Goal: Check status: Verify the current state of an ongoing process or item

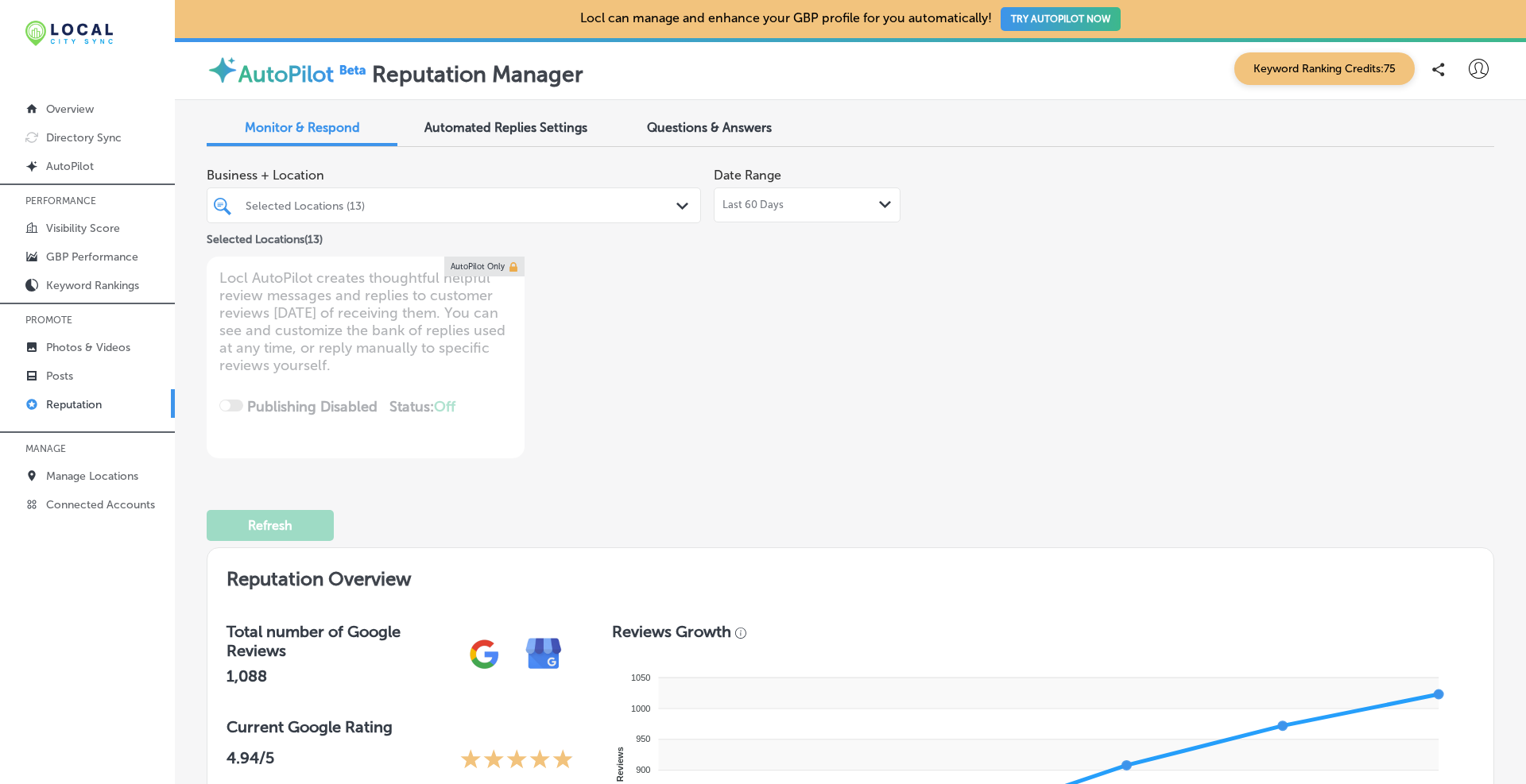
click at [531, 133] on span "Automated Replies Settings" at bounding box center [505, 127] width 163 height 15
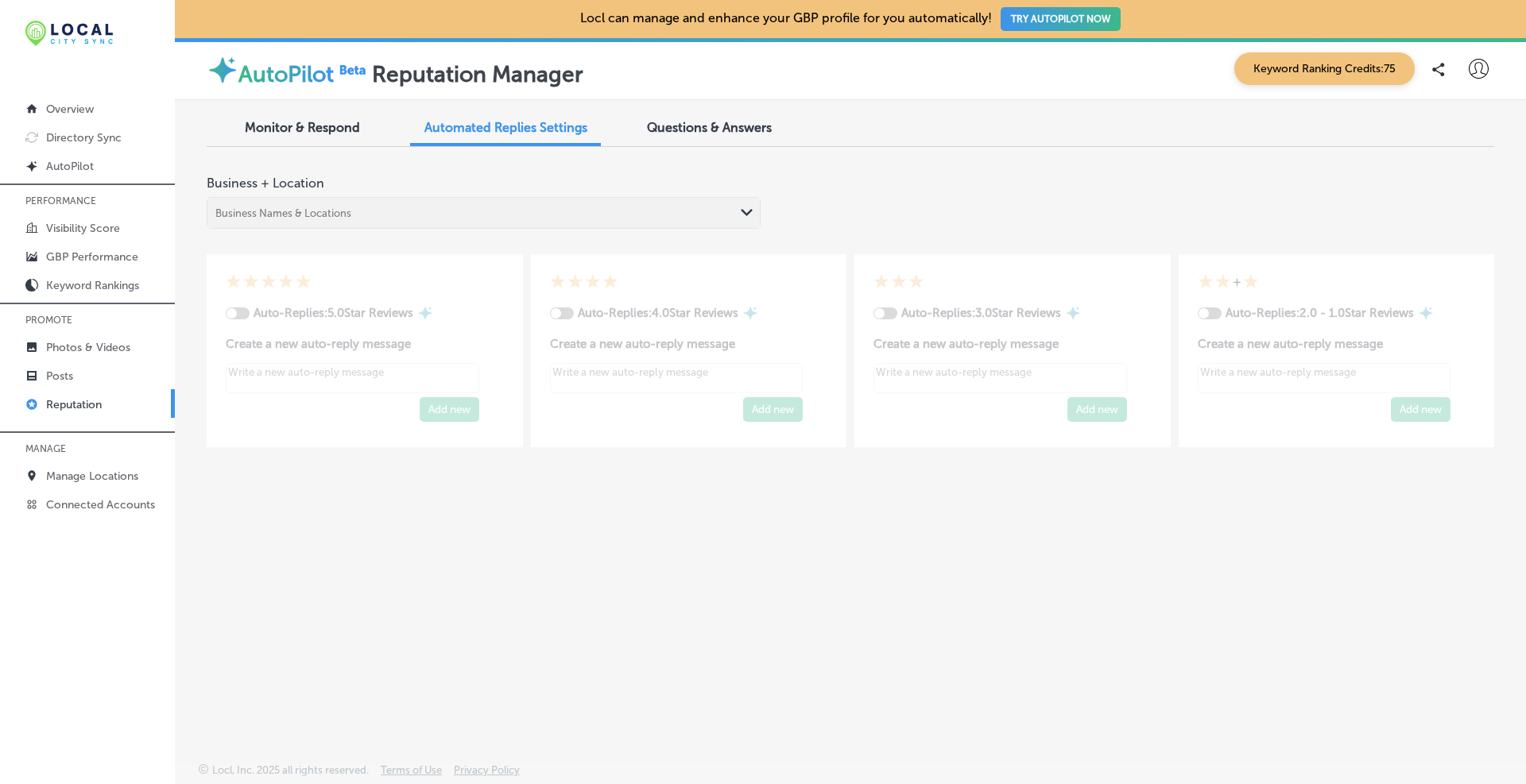
click at [733, 212] on div "Business Names & Locations Path Created with Sketch." at bounding box center [483, 213] width 554 height 32
click at [816, 189] on div "Business + Location Business Names & Locations Path Created with Sketch." at bounding box center [850, 194] width 1287 height 69
click at [746, 129] on span "Questions & Answers" at bounding box center [709, 127] width 125 height 15
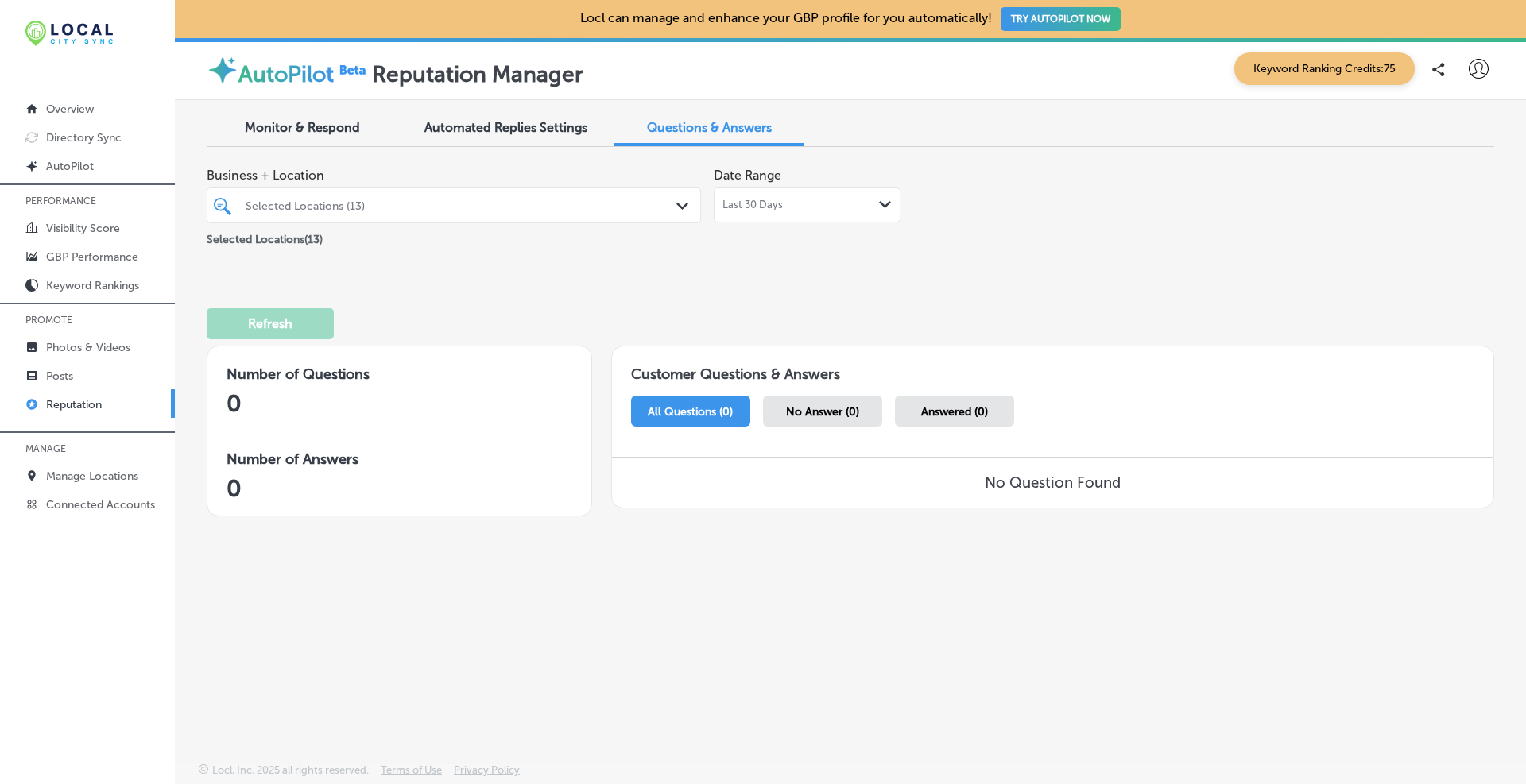
click at [506, 118] on div "Automated Replies Settings" at bounding box center [505, 129] width 191 height 35
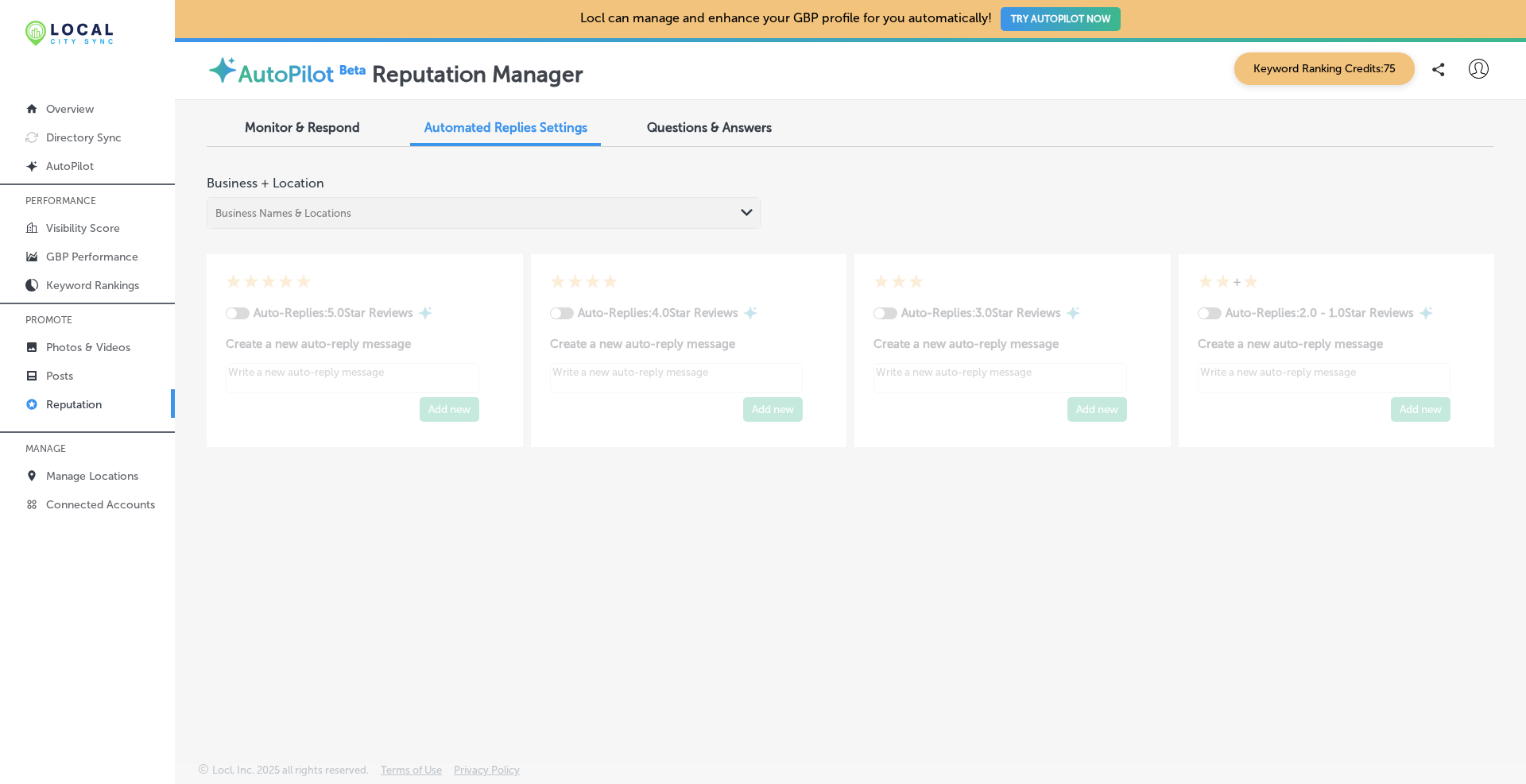
click at [319, 125] on span "Monitor & Respond" at bounding box center [302, 127] width 116 height 15
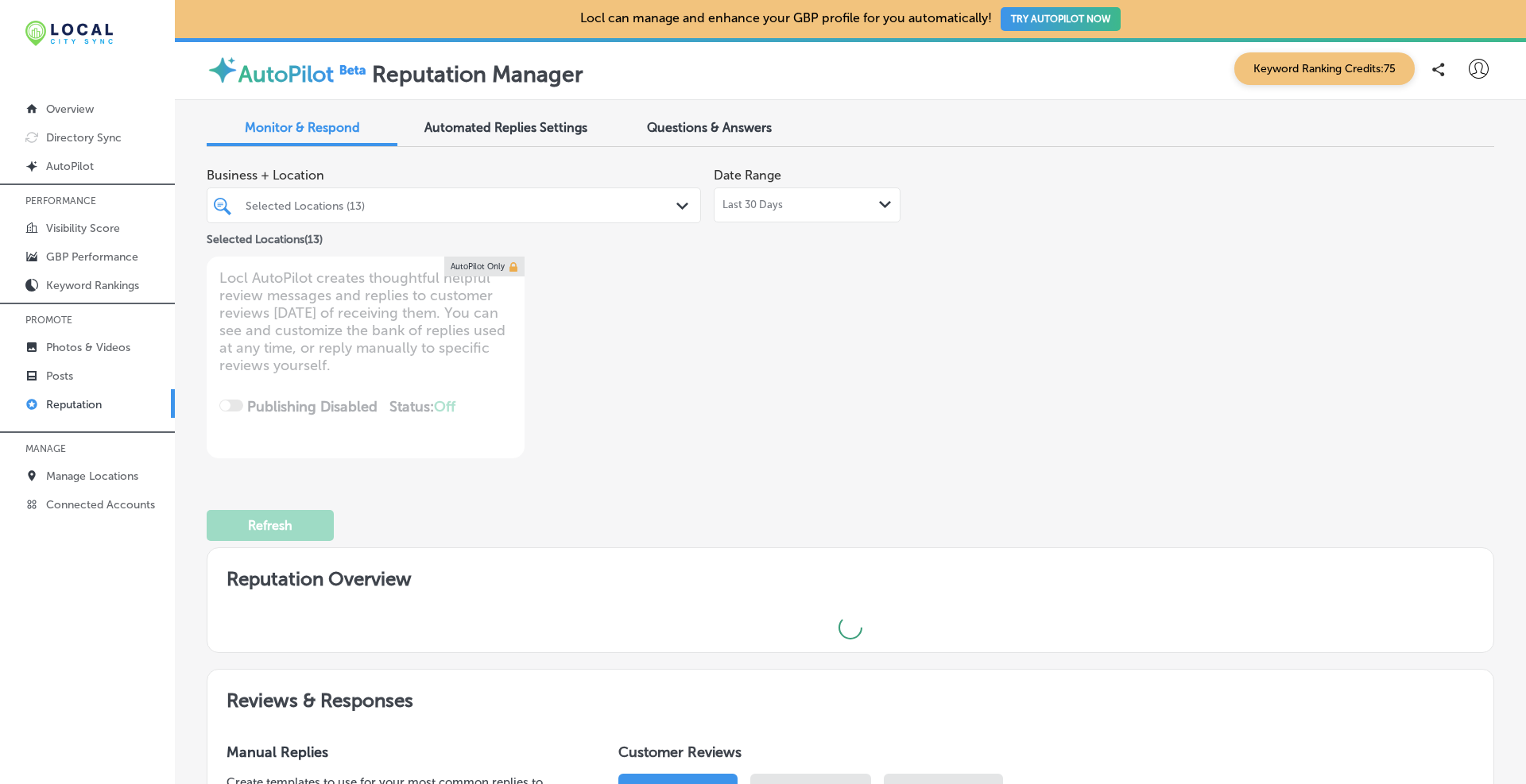
type textarea "x"
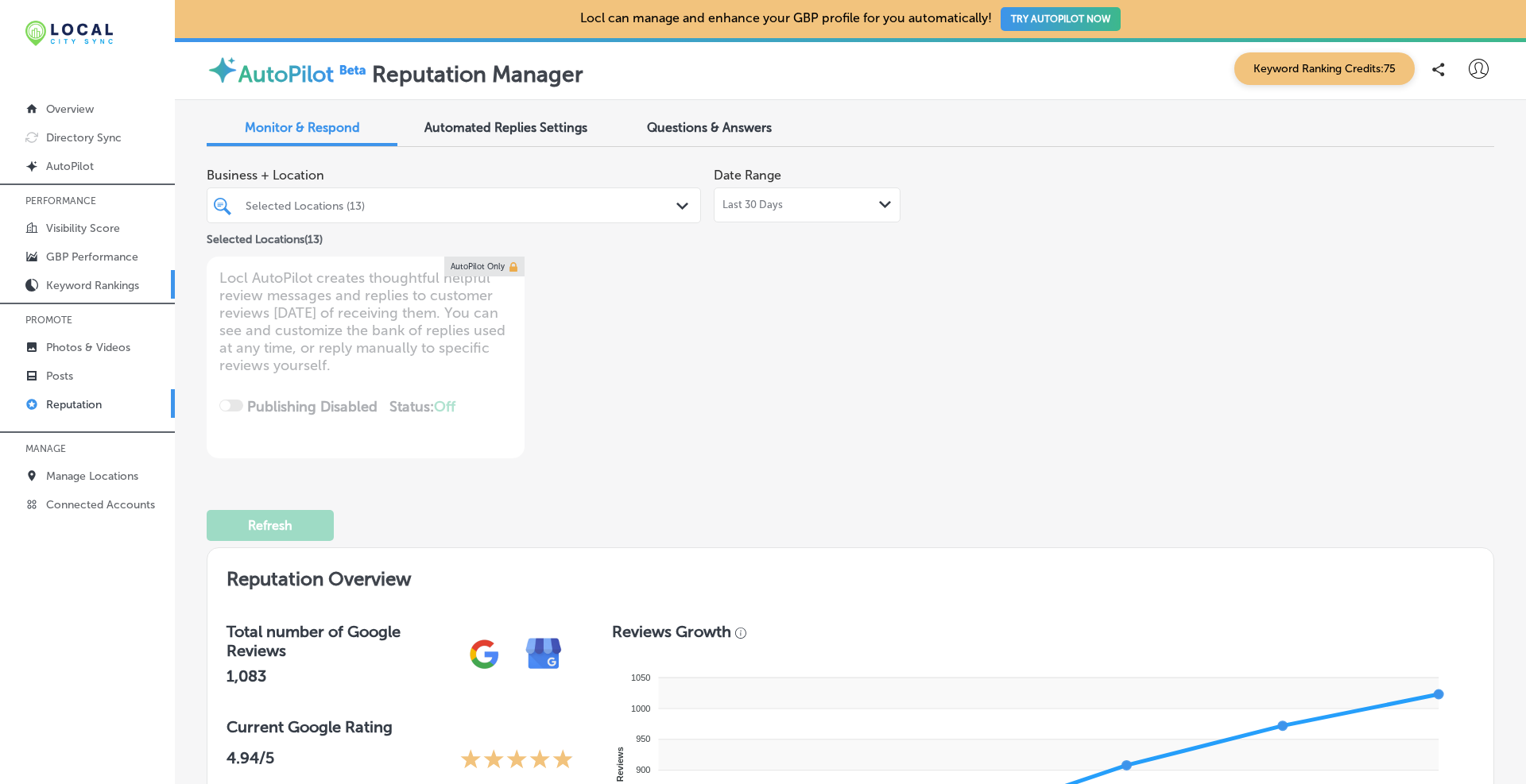
click at [78, 282] on p "Keyword Rankings" at bounding box center [93, 286] width 93 height 13
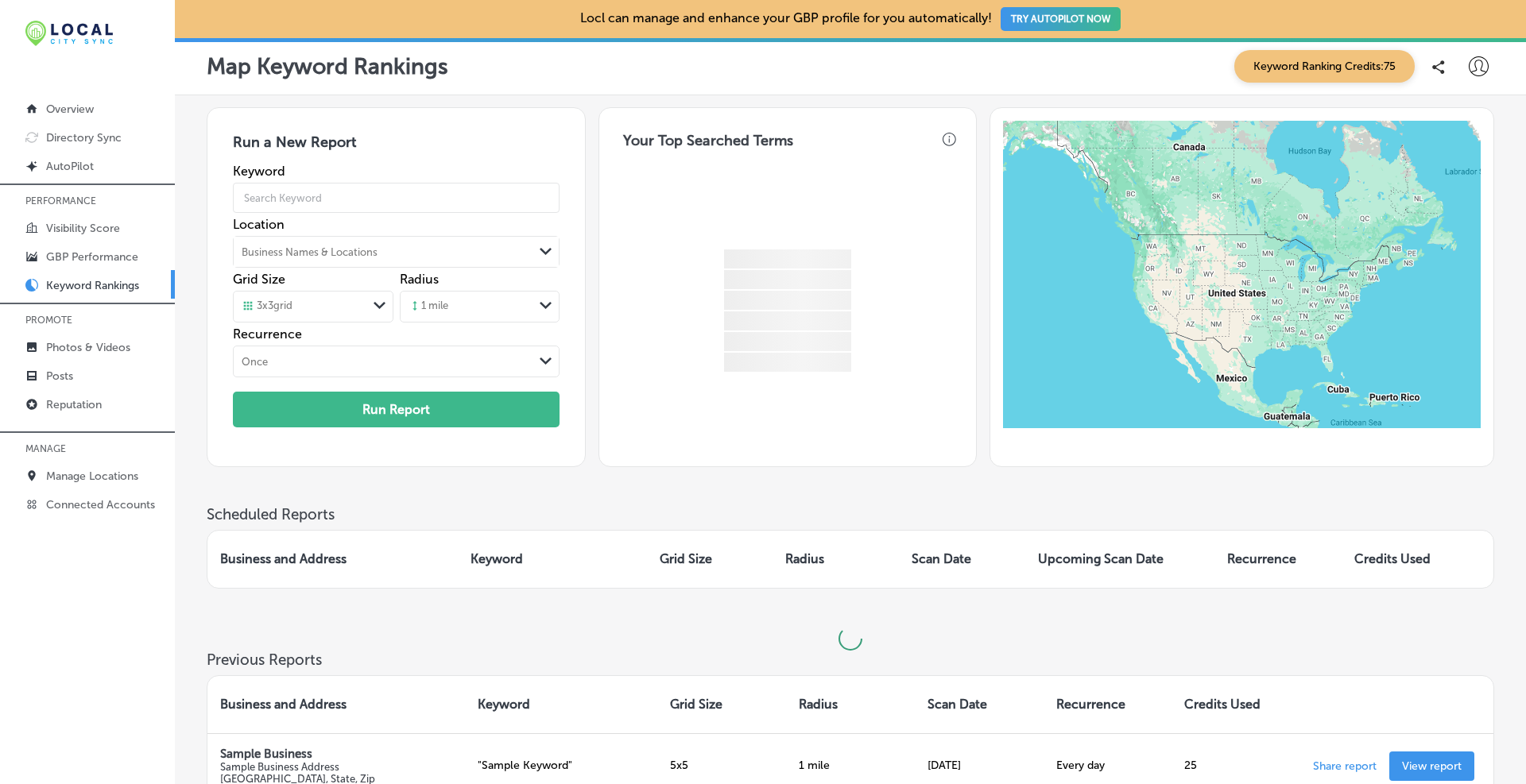
scroll to position [185, 0]
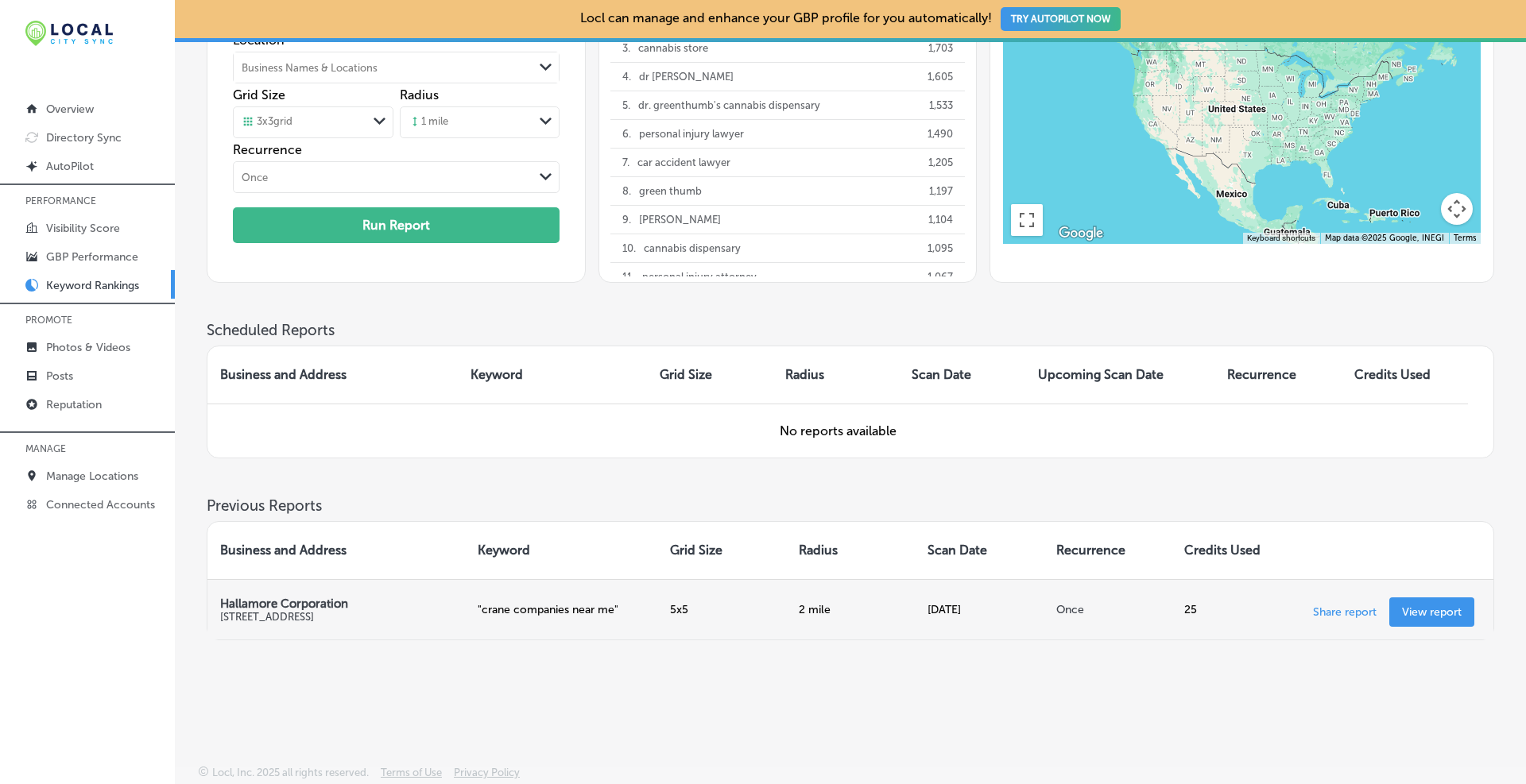
click at [1415, 614] on p "View report" at bounding box center [1432, 612] width 60 height 13
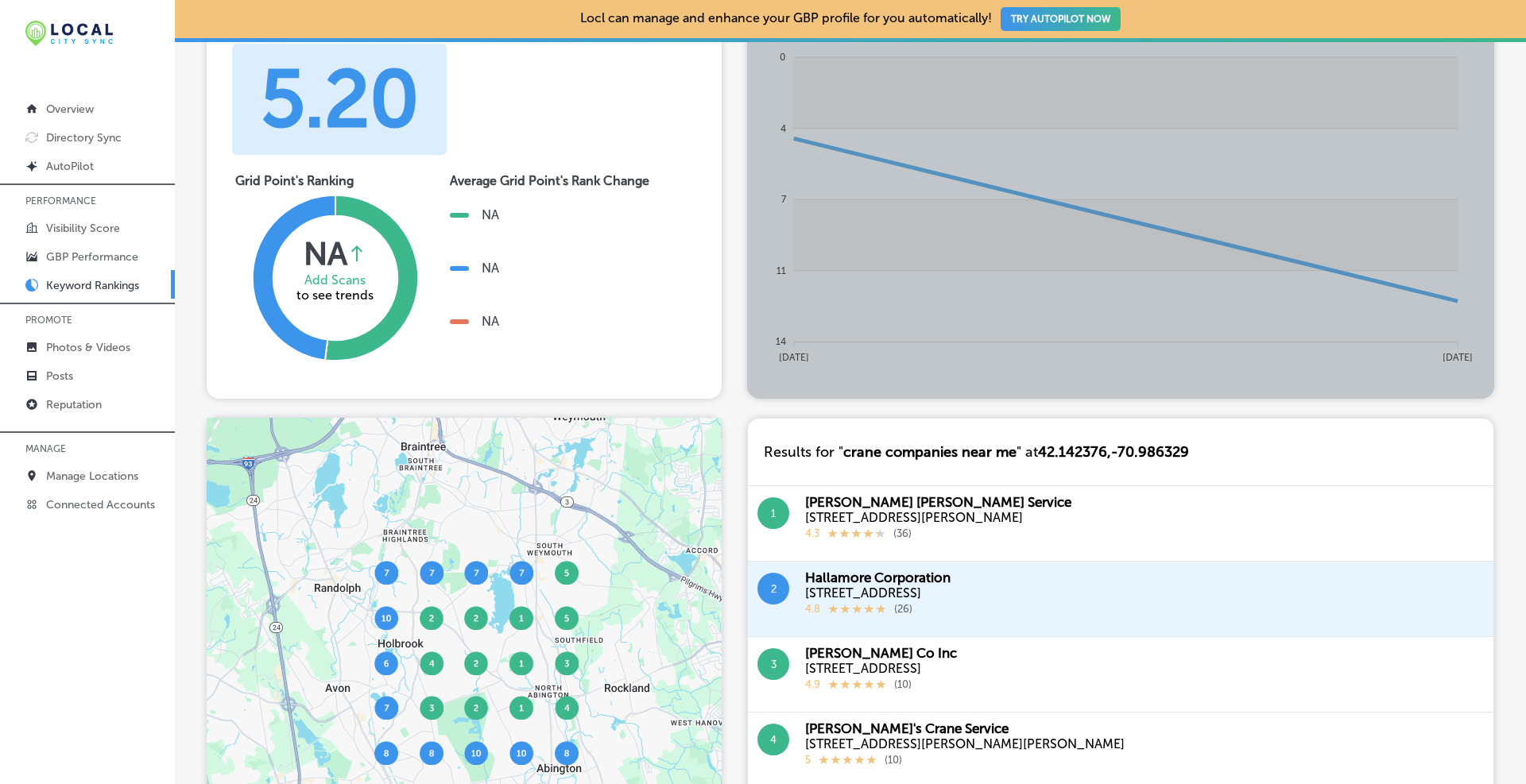
scroll to position [397, 0]
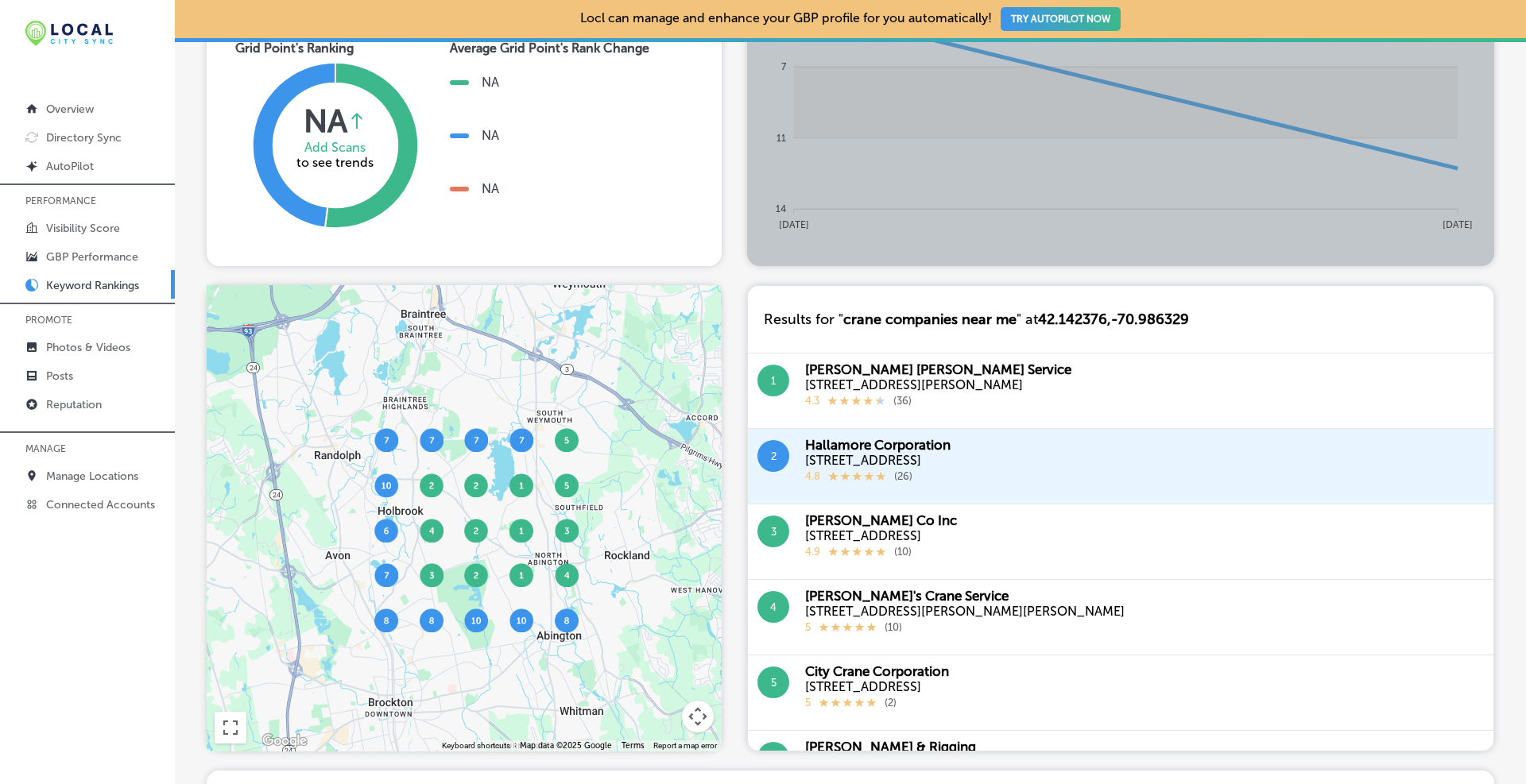
click at [935, 368] on div "CJ Shaughnessy Crane Service" at bounding box center [938, 369] width 266 height 16
click at [849, 382] on div "520 Bodwell St, Avon, MA 02322" at bounding box center [938, 385] width 266 height 15
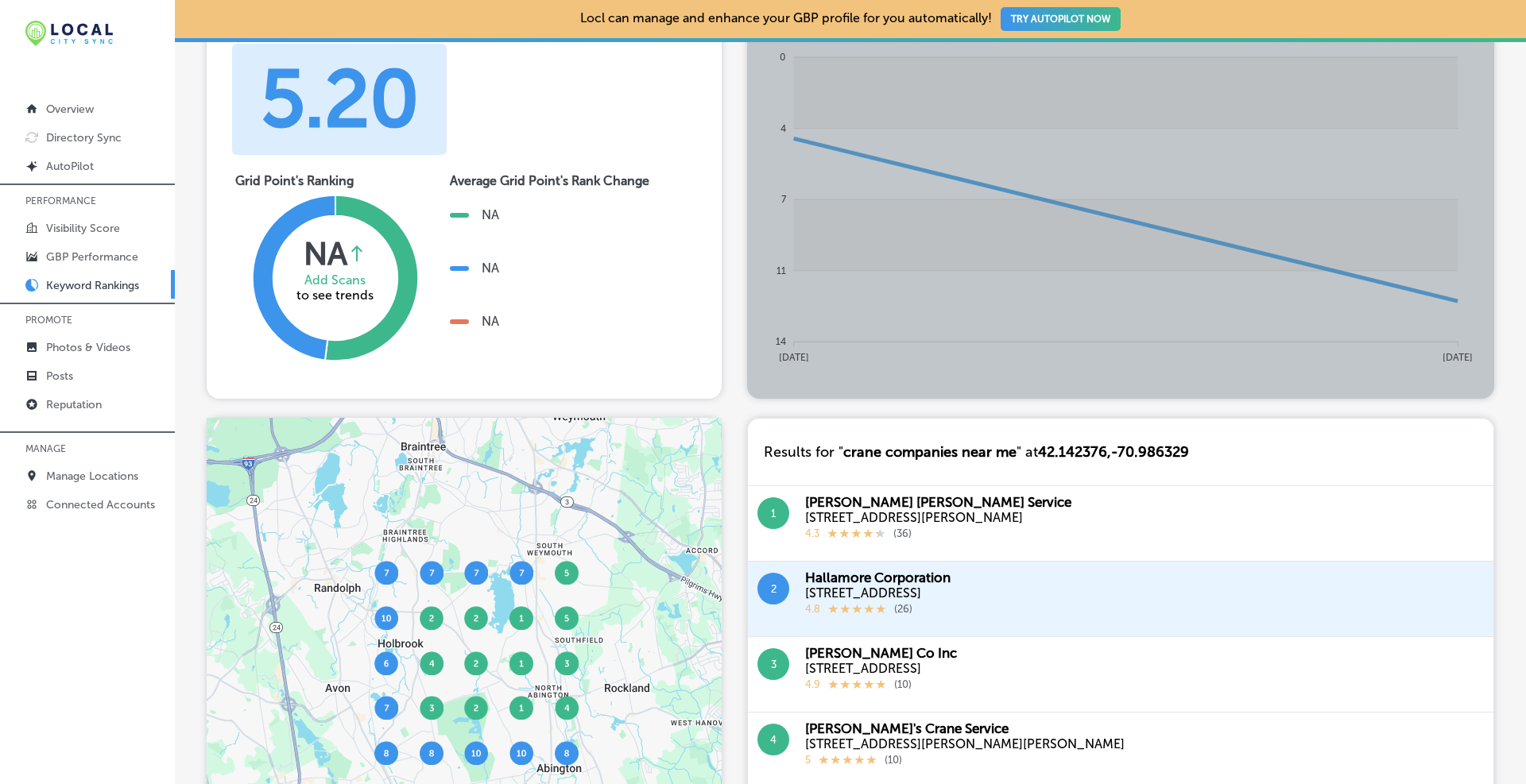
scroll to position [0, 0]
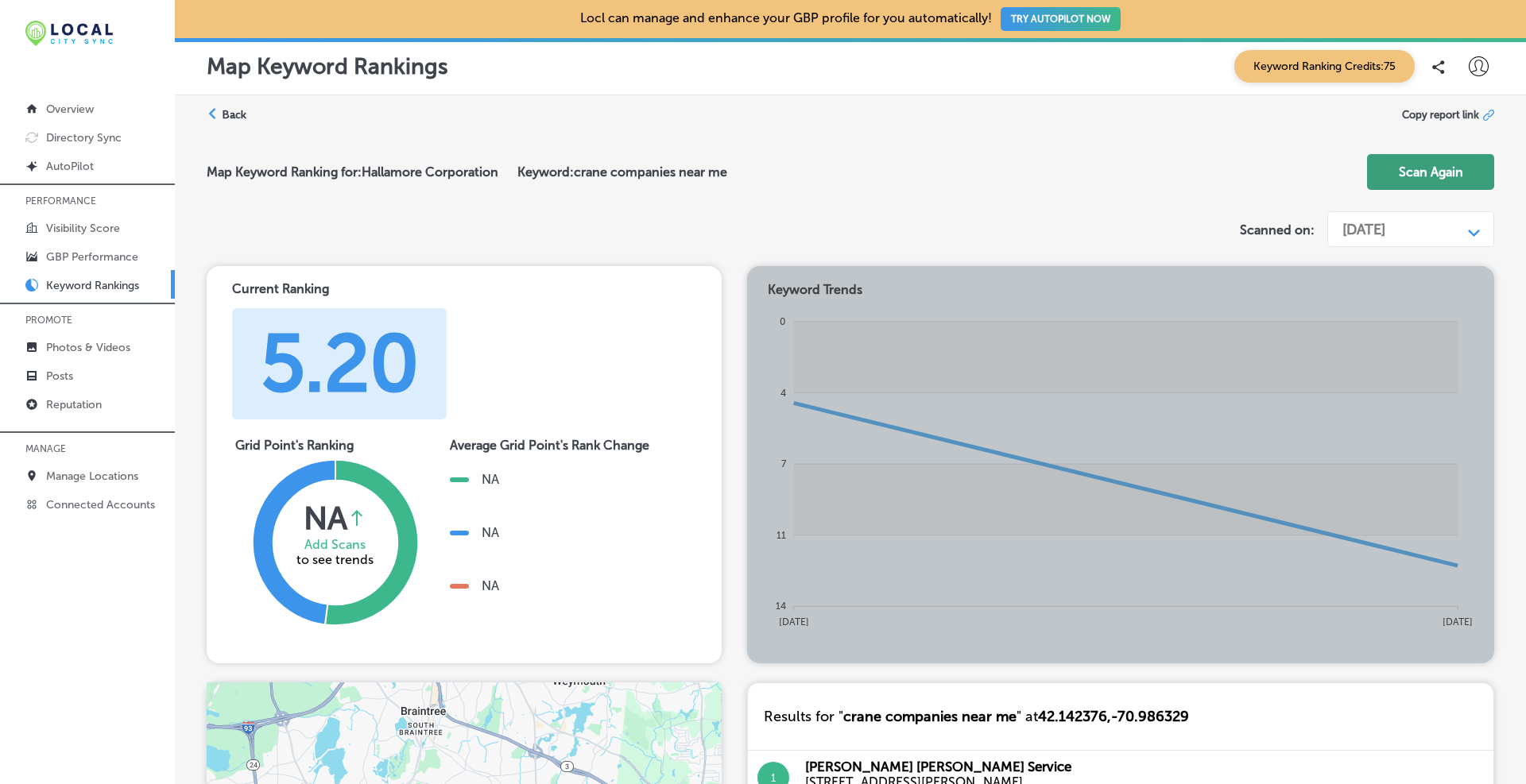
click at [1421, 181] on button "Scan Again" at bounding box center [1430, 172] width 127 height 35
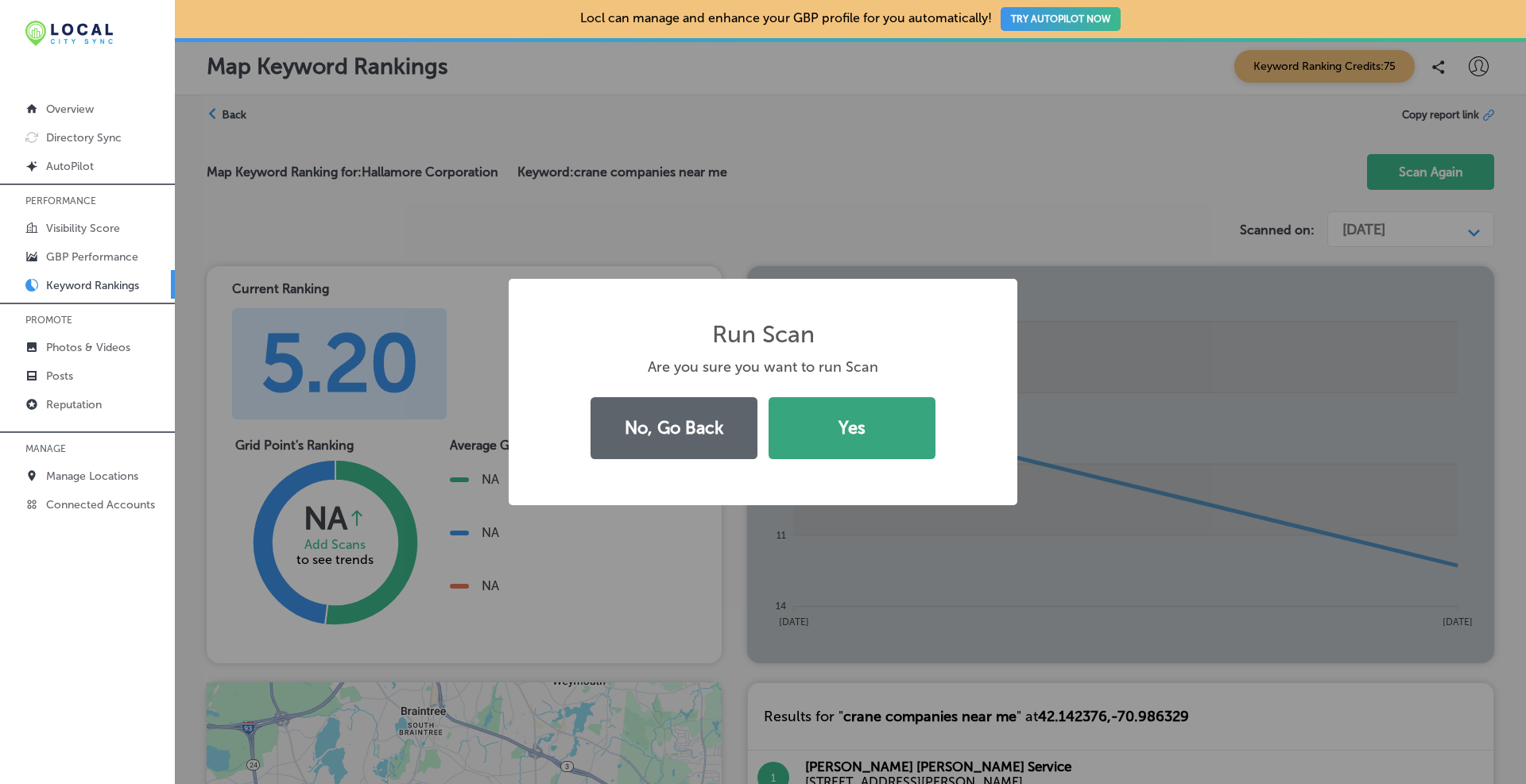
click at [831, 424] on button "Yes" at bounding box center [852, 428] width 167 height 62
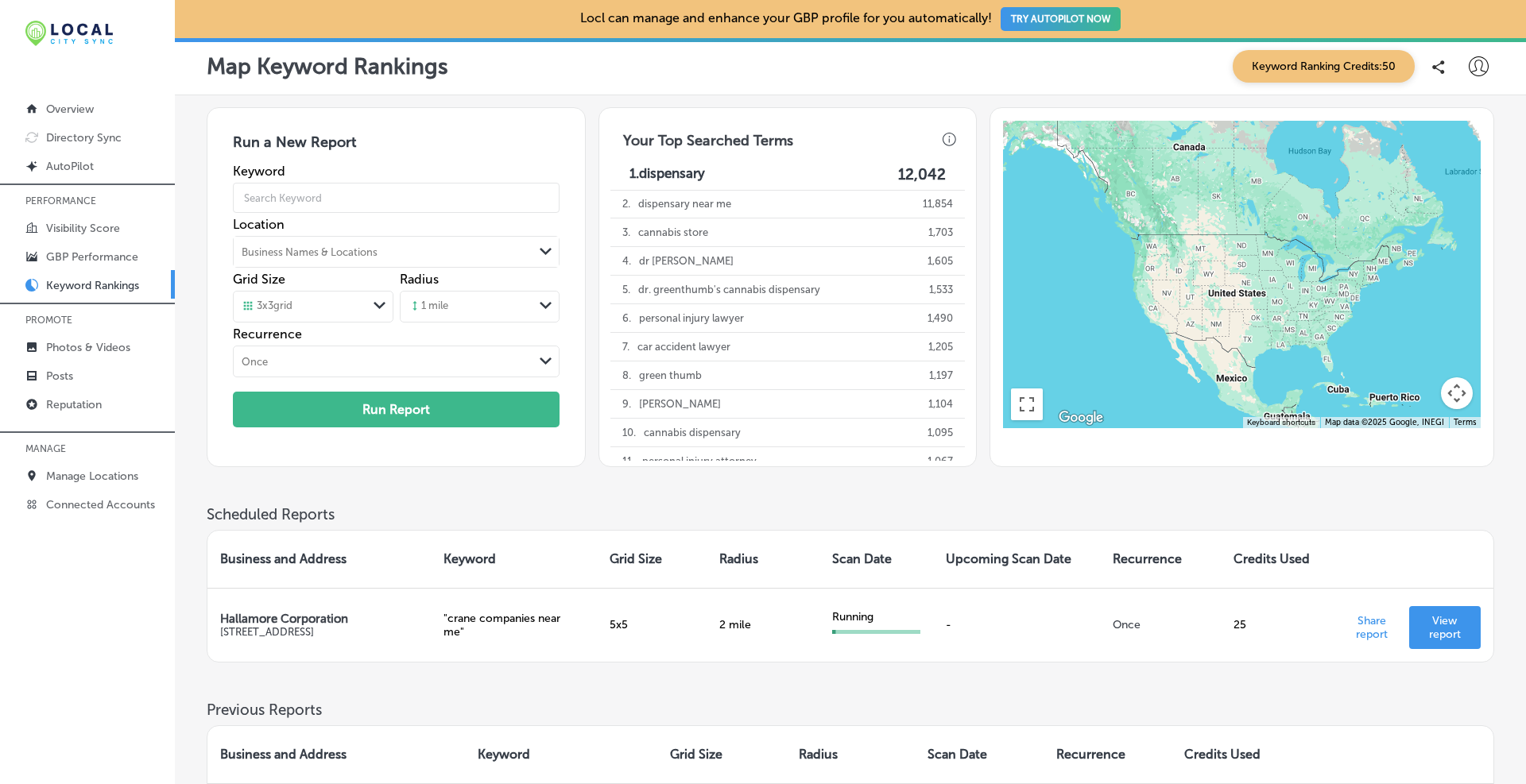
click at [1198, 71] on div "Map Keyword Rankings Keyword Ranking Credits: 50" at bounding box center [850, 66] width 1287 height 33
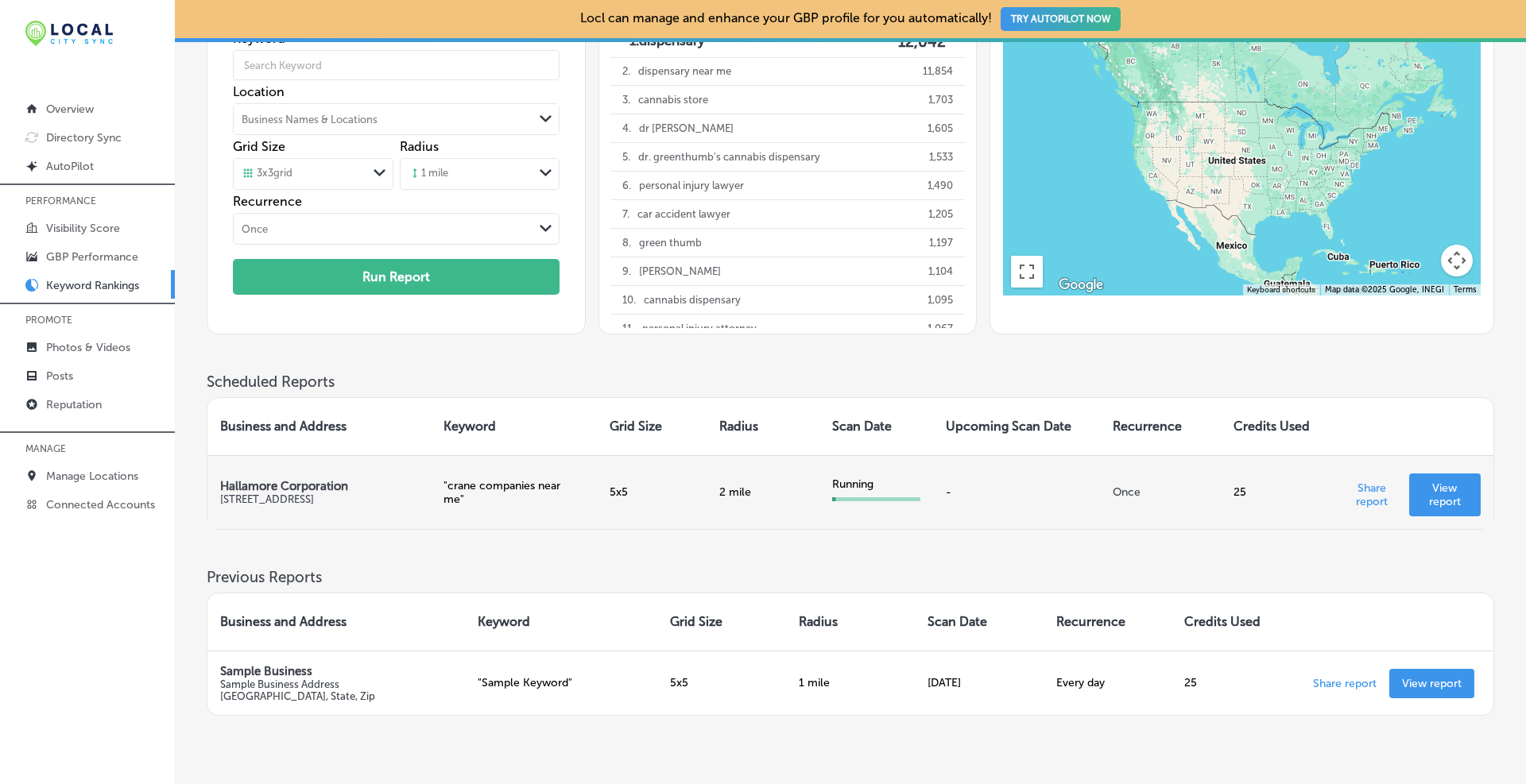
click at [1434, 506] on p "View report" at bounding box center [1444, 495] width 46 height 27
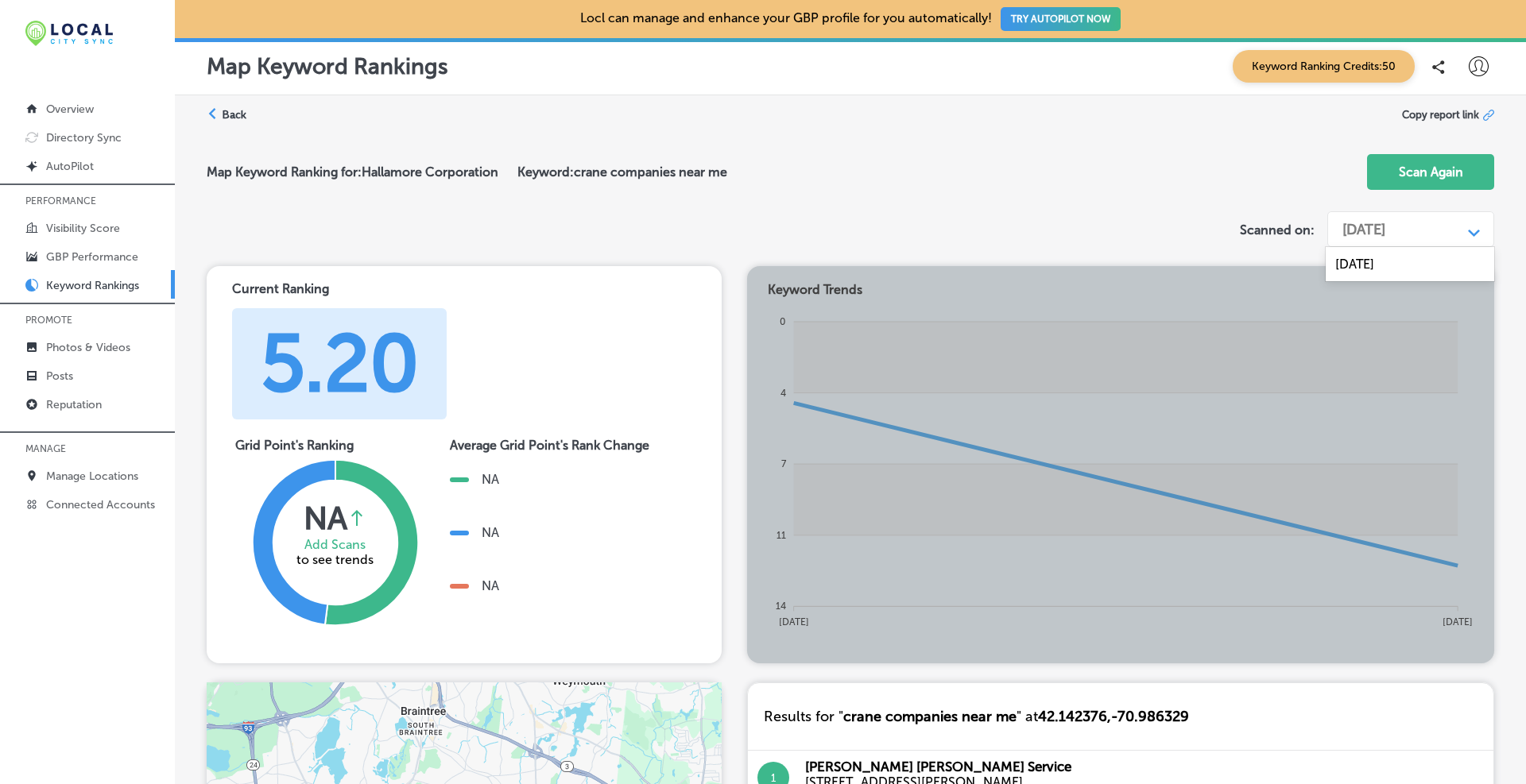
click at [1385, 235] on div "Sep 30, 2024" at bounding box center [1363, 229] width 43 height 18
click at [1308, 198] on div "Map Keyword Ranking for: Hallamore Corporation Keyword: crane companies near me…" at bounding box center [850, 173] width 1287 height 63
click at [228, 110] on label "Back" at bounding box center [234, 115] width 24 height 15
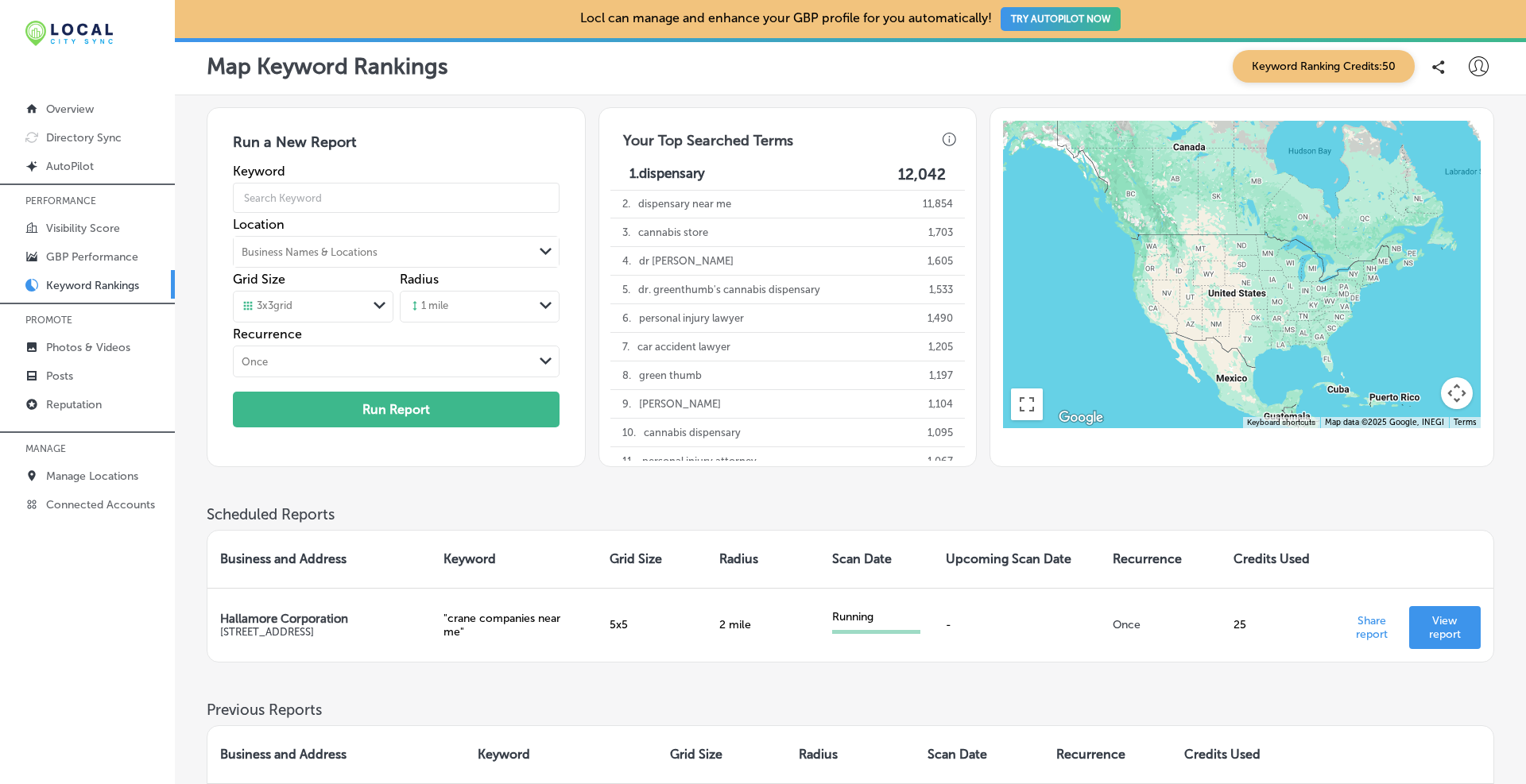
scroll to position [211, 0]
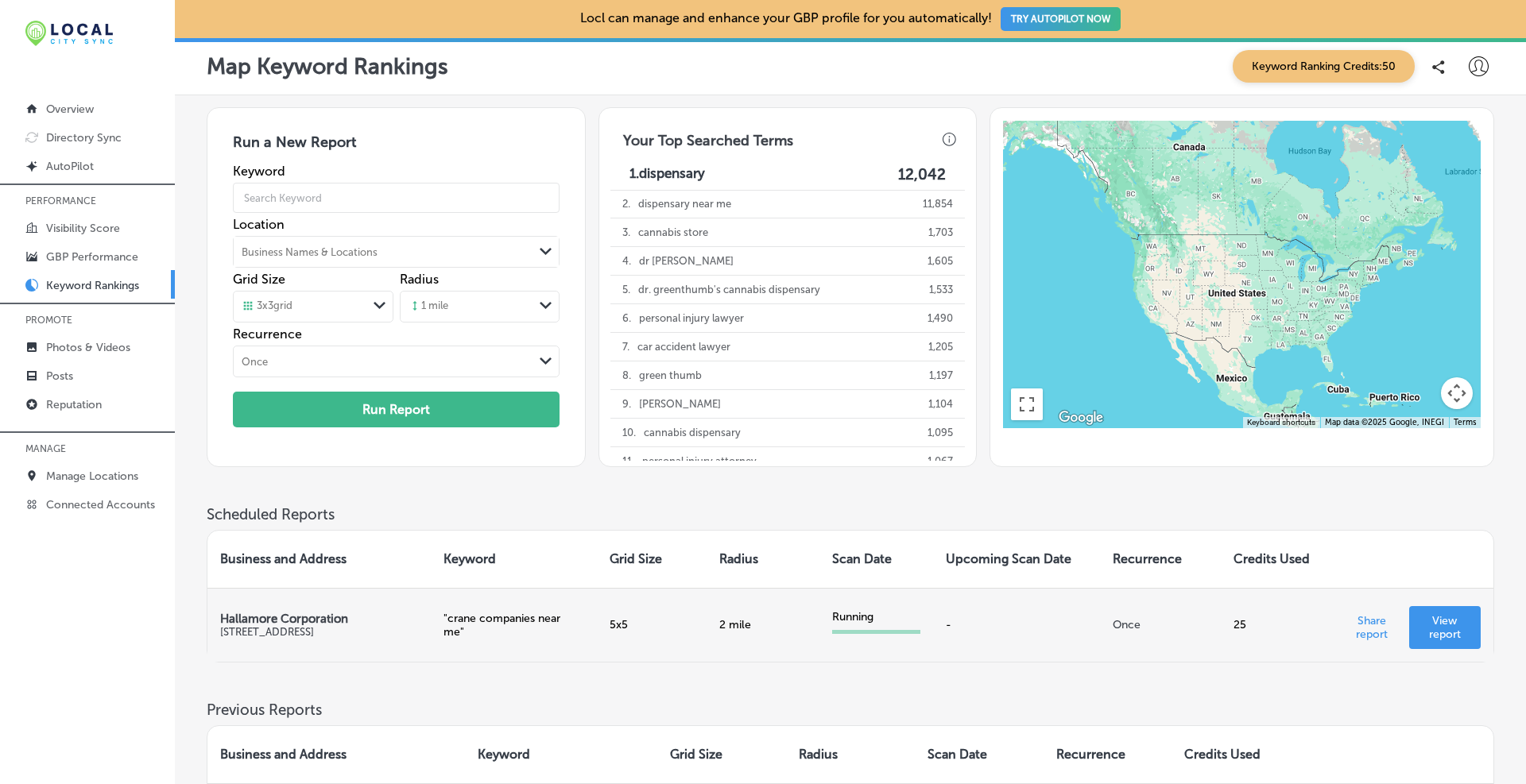
click at [1441, 631] on p "View report" at bounding box center [1444, 628] width 46 height 27
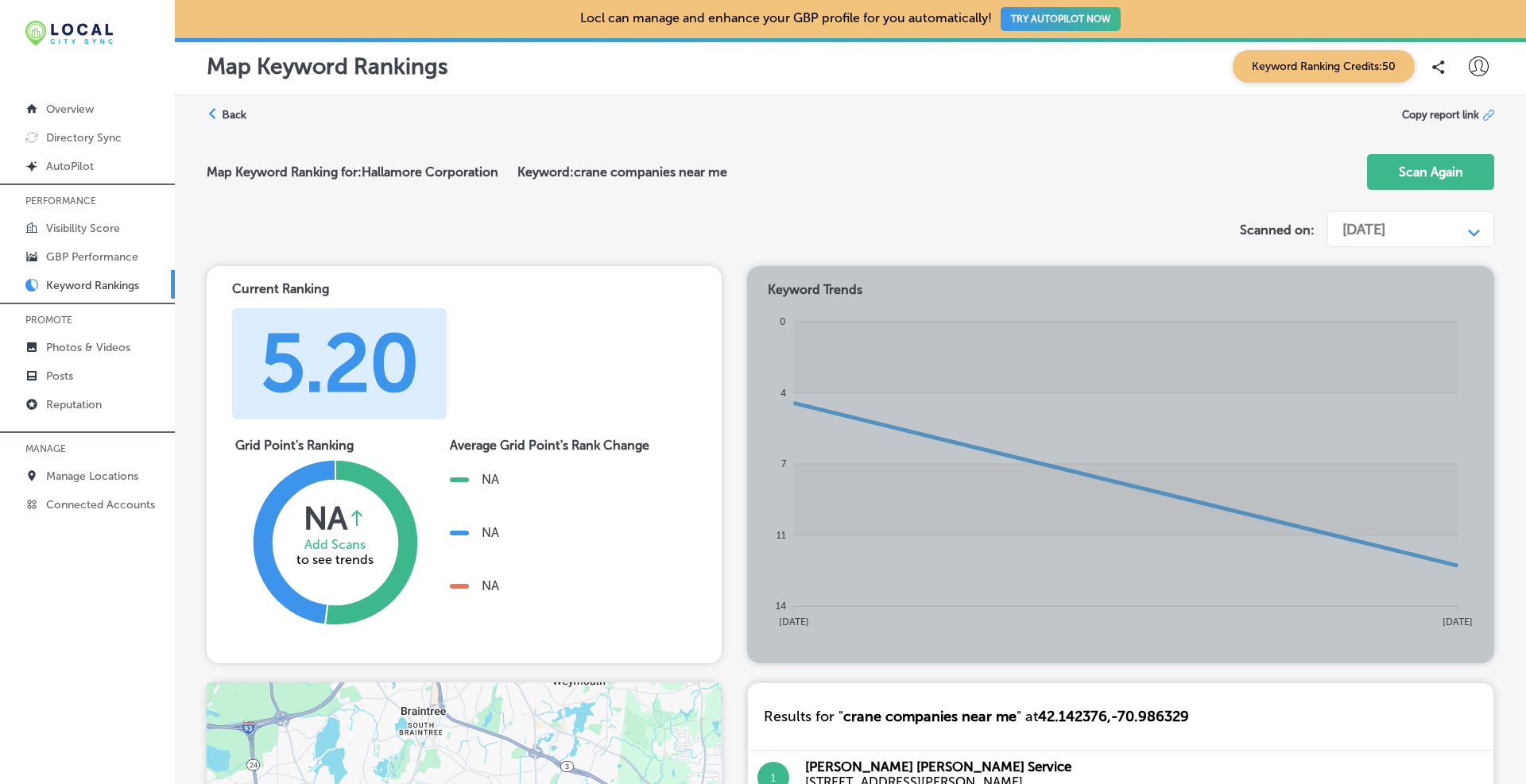
click at [1475, 234] on polygon at bounding box center [1474, 233] width 12 height 7
click at [1309, 188] on div "Map Keyword Ranking for: Hallamore Corporation Keyword: crane companies near me…" at bounding box center [850, 173] width 1287 height 63
click at [234, 110] on label "Back" at bounding box center [234, 115] width 24 height 15
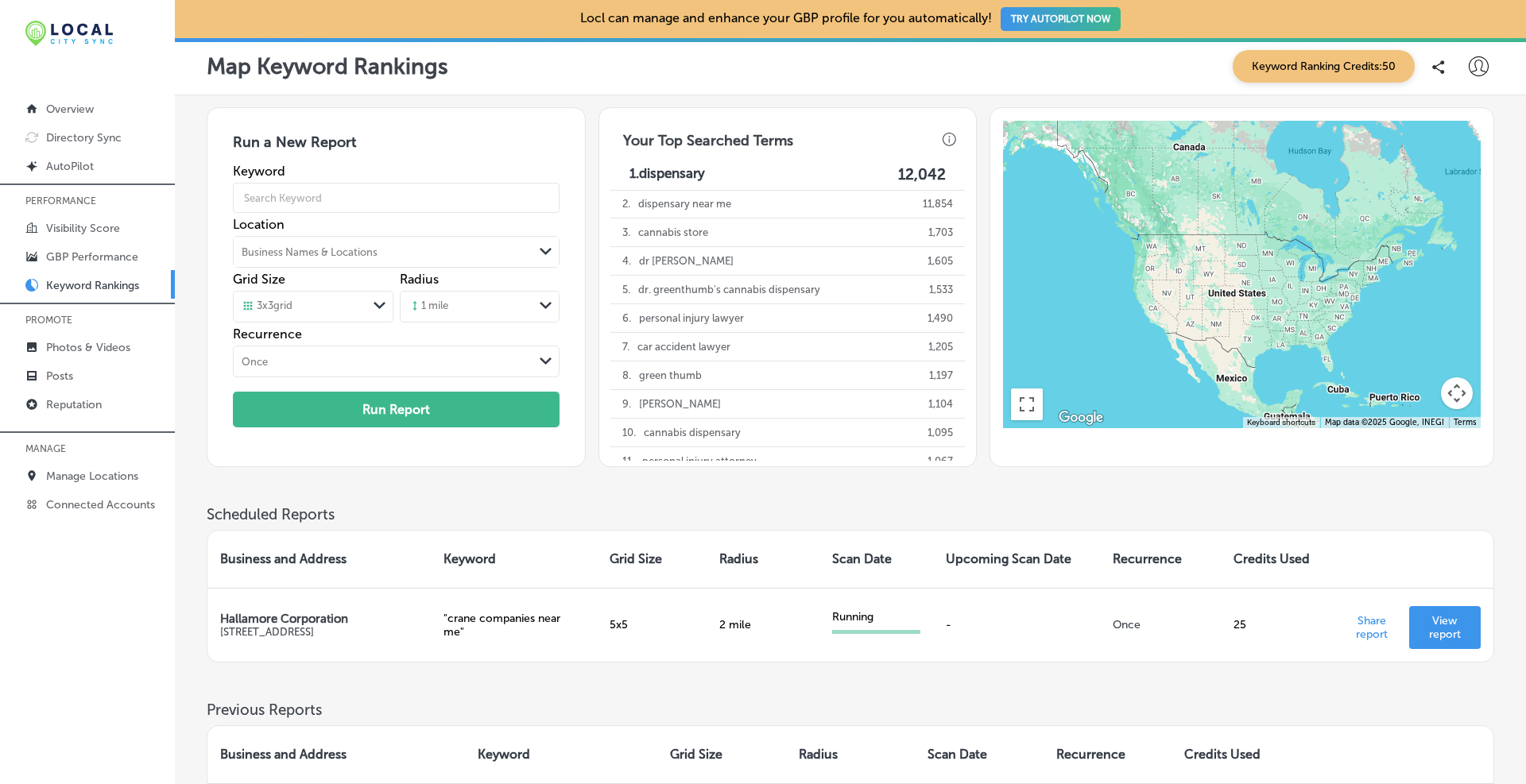
scroll to position [265, 0]
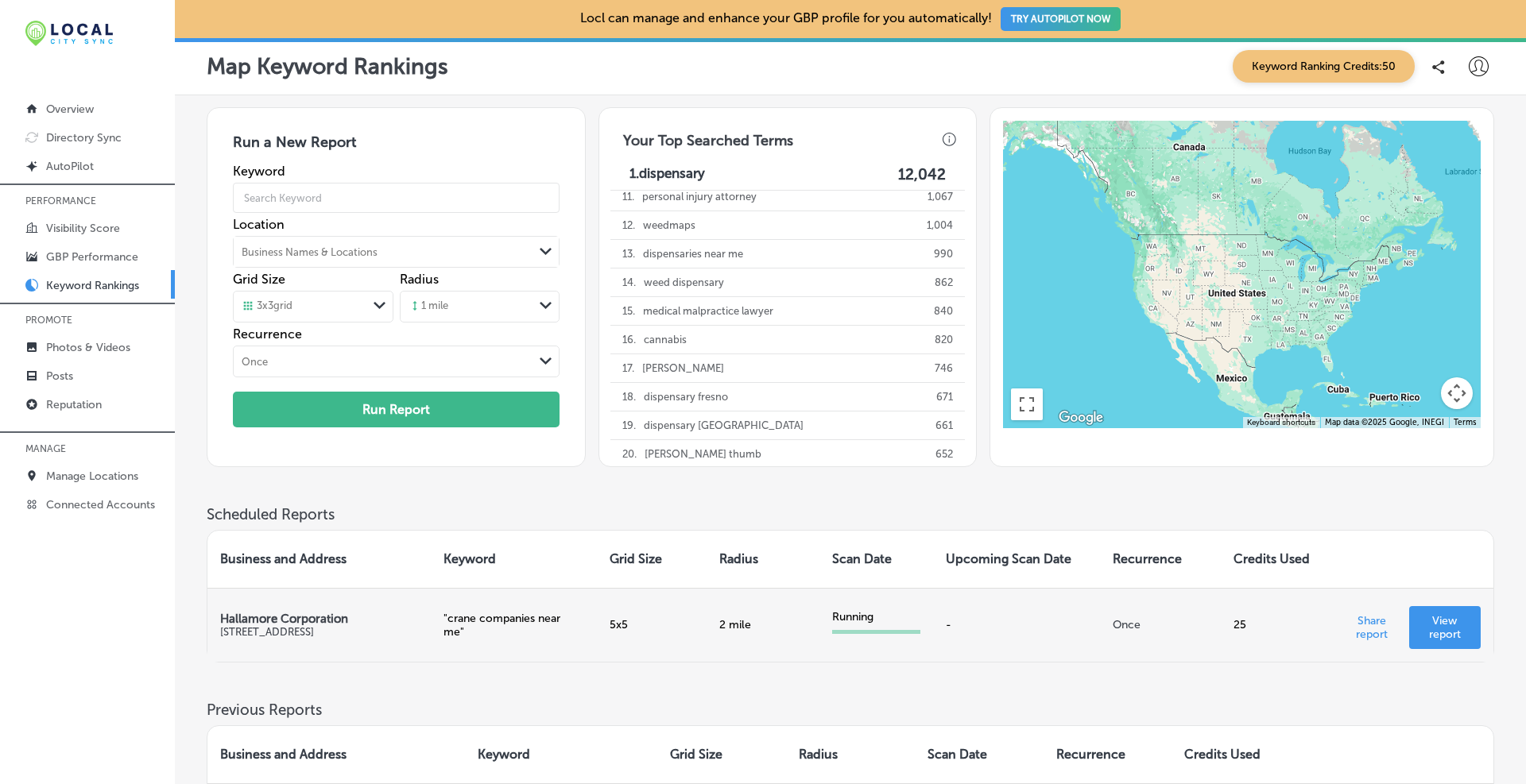
click at [864, 620] on div "Running" at bounding box center [876, 617] width 89 height 13
click at [866, 625] on div "Running" at bounding box center [876, 622] width 89 height 24
click at [891, 636] on td "Running" at bounding box center [876, 626] width 114 height 74
click at [893, 636] on td "Running" at bounding box center [876, 626] width 114 height 74
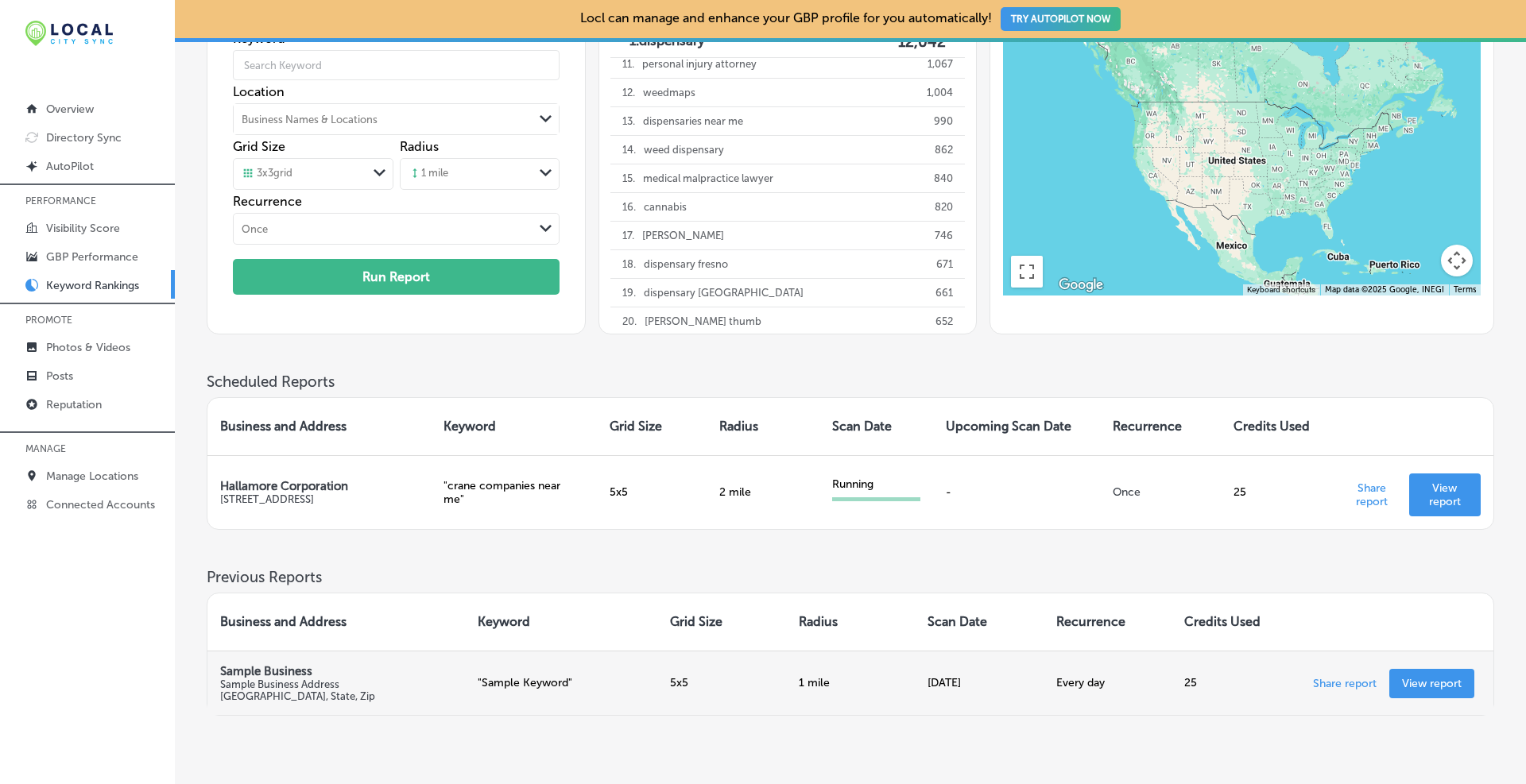
scroll to position [211, 0]
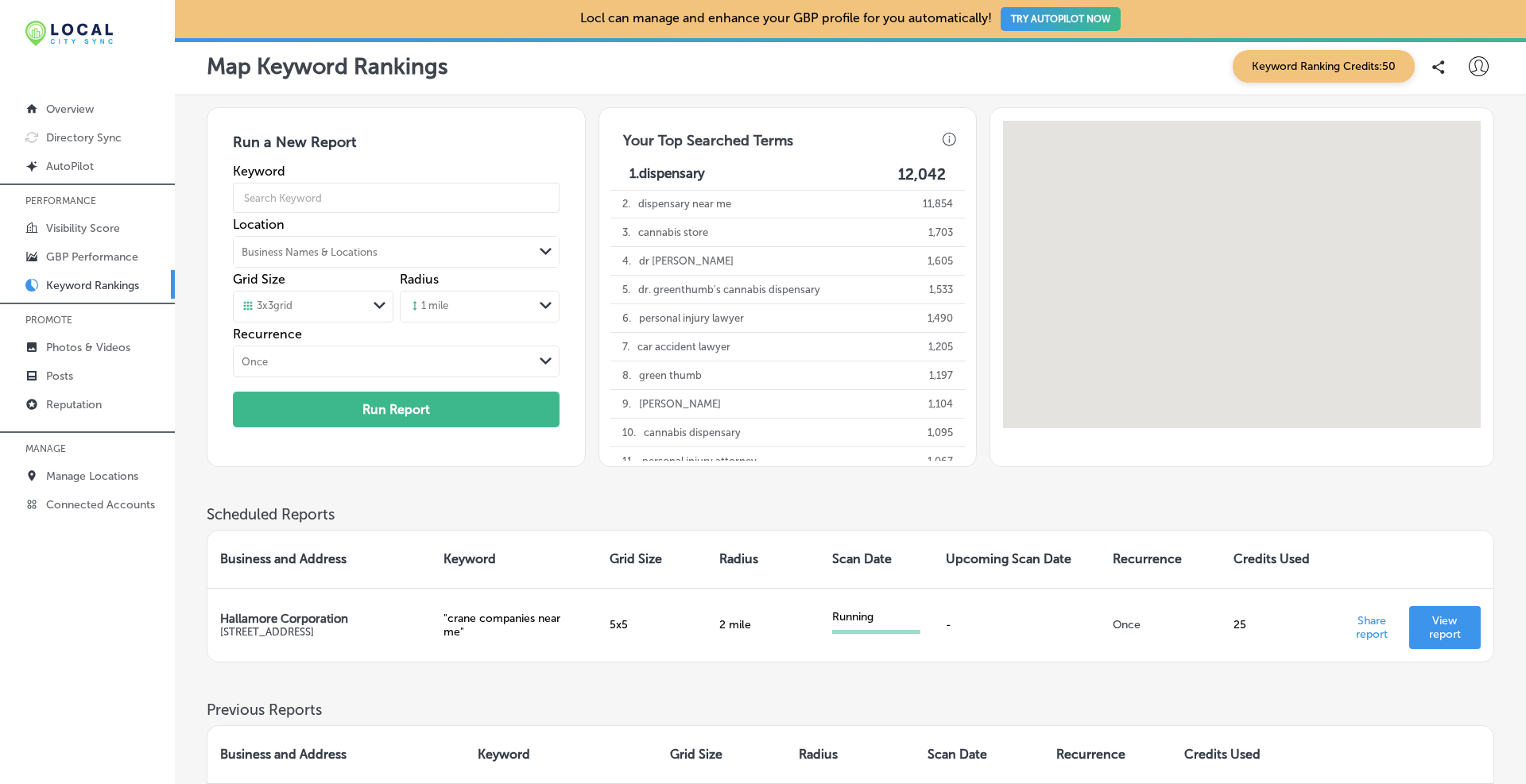
scroll to position [132, 0]
